Goal: Check status: Check status

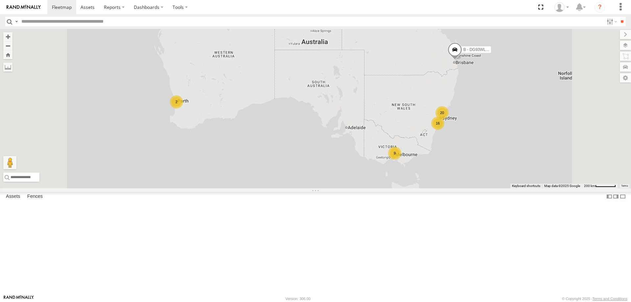
click at [0, 0] on div "All Assets" at bounding box center [0, 0] width 0 height 0
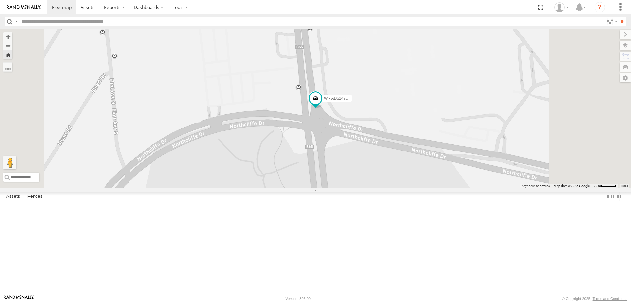
click at [0, 0] on span "Asset" at bounding box center [0, 0] width 0 height 0
click at [0, 0] on div "W - KB438 - [PERSON_NAME]" at bounding box center [0, 0] width 0 height 0
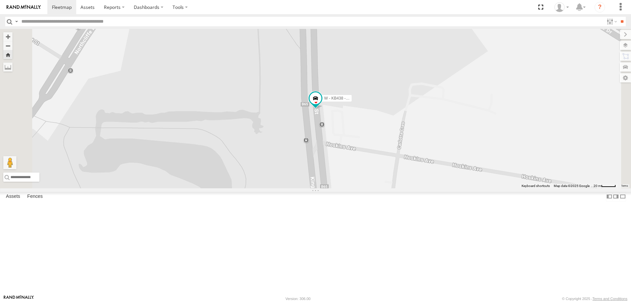
click at [0, 0] on div "W - IHW010 - [PERSON_NAME]" at bounding box center [0, 0] width 0 height 0
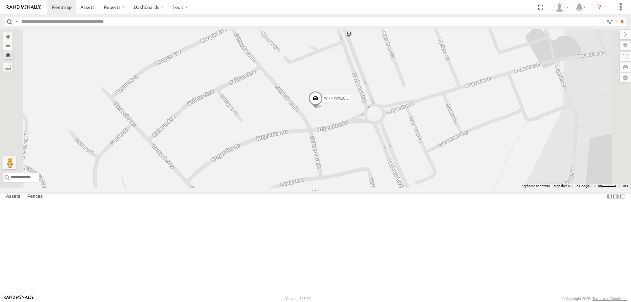
click at [0, 0] on div "W - CN51ES - [PERSON_NAME]" at bounding box center [0, 0] width 0 height 0
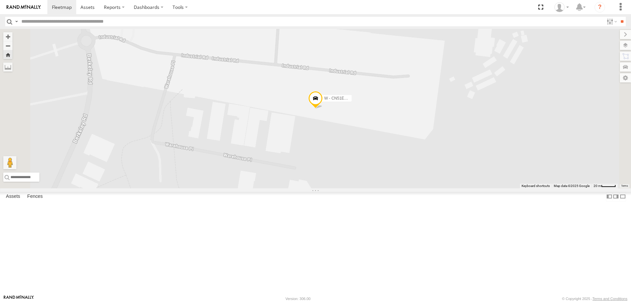
click at [0, 0] on div "All Assets" at bounding box center [0, 0] width 0 height 0
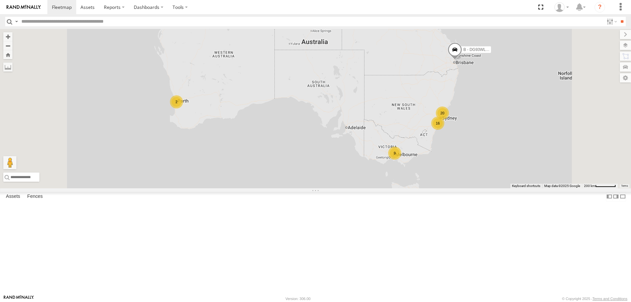
click at [0, 0] on div "W - KB438 - [PERSON_NAME]" at bounding box center [0, 0] width 0 height 0
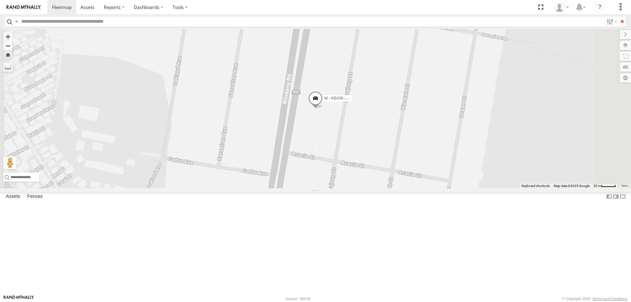
click at [0, 0] on div "All Assets" at bounding box center [0, 0] width 0 height 0
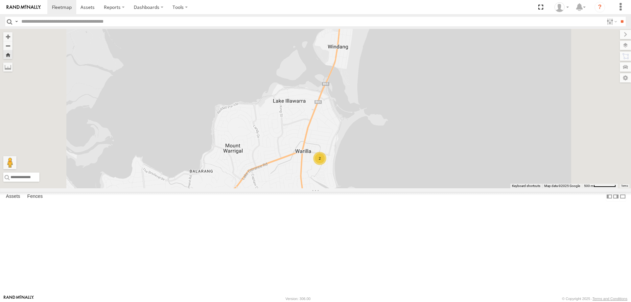
click at [0, 0] on div "W - IHW010 - [PERSON_NAME]" at bounding box center [0, 0] width 0 height 0
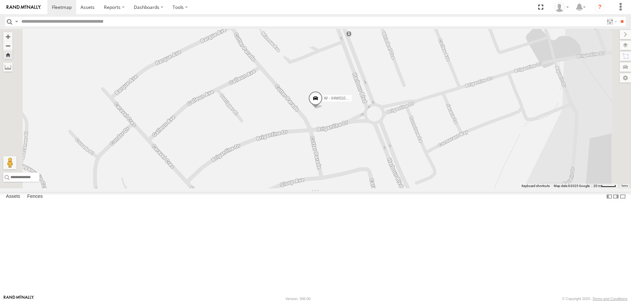
click at [0, 0] on div "W - IHW007 - [PERSON_NAME]" at bounding box center [0, 0] width 0 height 0
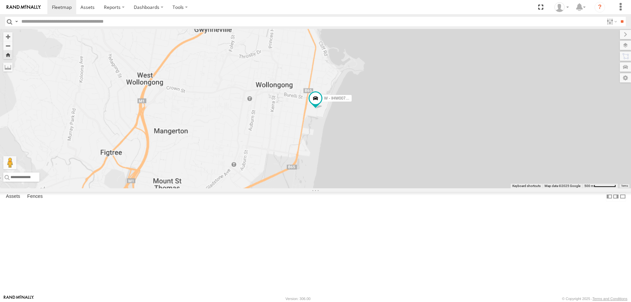
click at [0, 0] on div "W - KB438 - [PERSON_NAME]" at bounding box center [0, 0] width 0 height 0
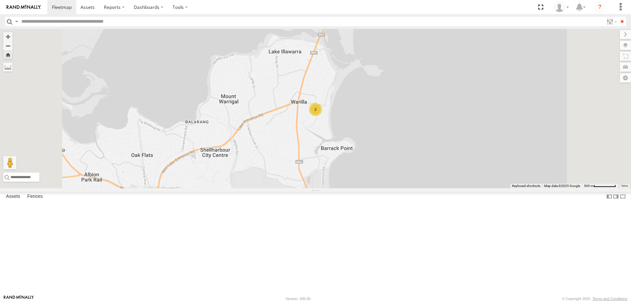
click at [0, 0] on div "W - KB438 - [PERSON_NAME]" at bounding box center [0, 0] width 0 height 0
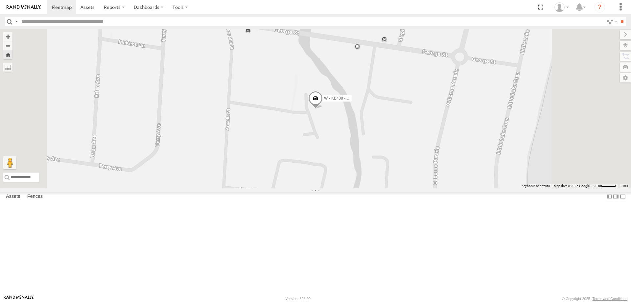
click at [0, 0] on div "W - IHW010 - [PERSON_NAME]" at bounding box center [0, 0] width 0 height 0
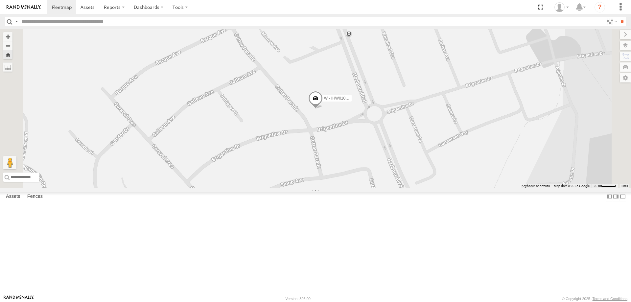
click at [0, 0] on div "W - IHW007 - [PERSON_NAME]" at bounding box center [0, 0] width 0 height 0
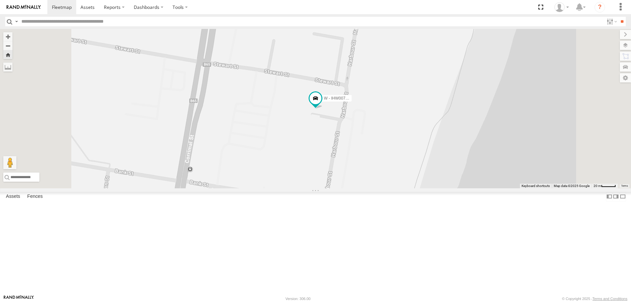
click at [0, 0] on div "W - KB438 - [PERSON_NAME]" at bounding box center [0, 0] width 0 height 0
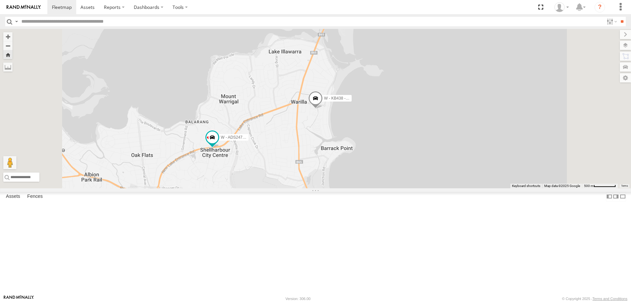
click at [0, 0] on div "All Assets" at bounding box center [0, 0] width 0 height 0
click at [0, 0] on div "W - KB438 - [PERSON_NAME]" at bounding box center [0, 0] width 0 height 0
